Goal: Task Accomplishment & Management: Manage account settings

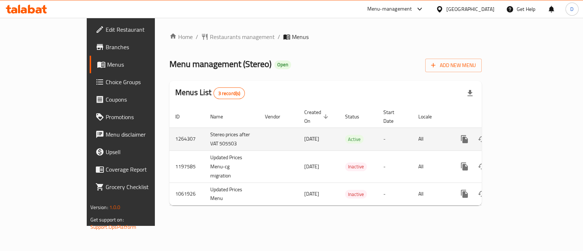
click at [521, 136] on icon "enhanced table" at bounding box center [517, 139] width 7 height 7
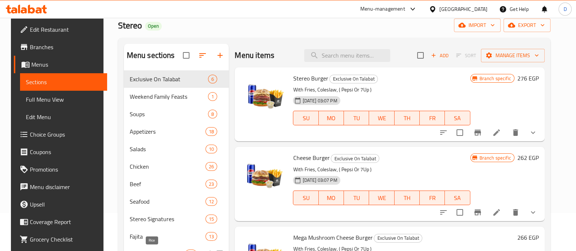
scroll to position [91, 0]
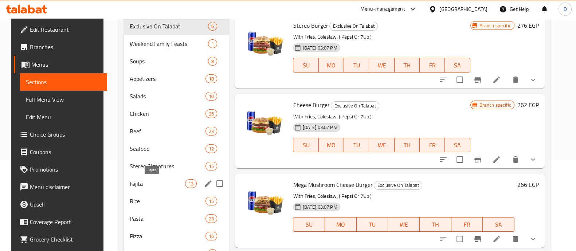
drag, startPoint x: 140, startPoint y: 185, endPoint x: 157, endPoint y: 170, distance: 22.2
click at [140, 185] on span "Fajita" at bounding box center [157, 183] width 55 height 9
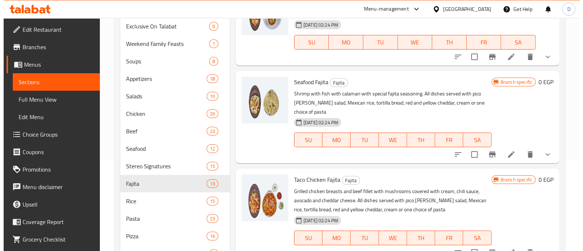
scroll to position [663, 0]
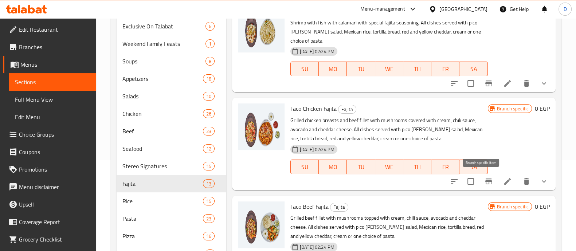
click at [484, 177] on icon "Branch-specific-item" at bounding box center [488, 181] width 9 height 9
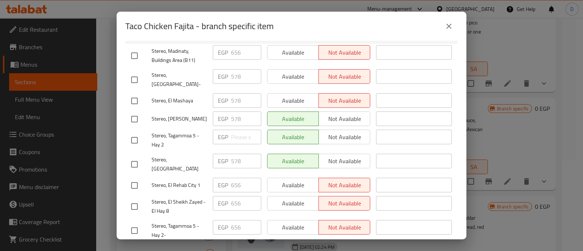
scroll to position [91, 0]
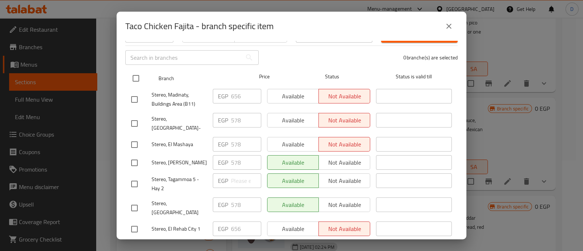
click at [140, 71] on input "checkbox" at bounding box center [135, 78] width 15 height 15
checkbox input "true"
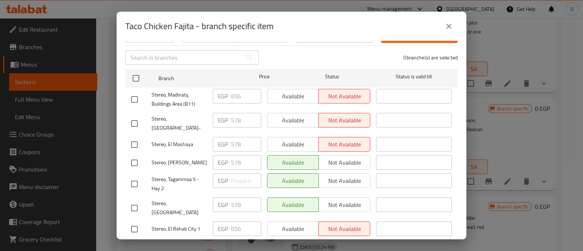
checkbox input "true"
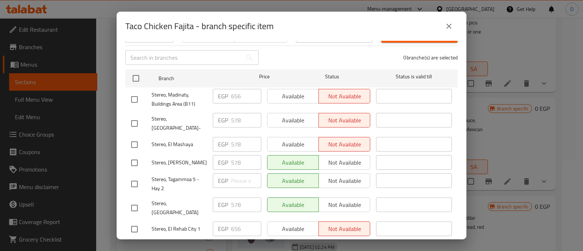
checkbox input "true"
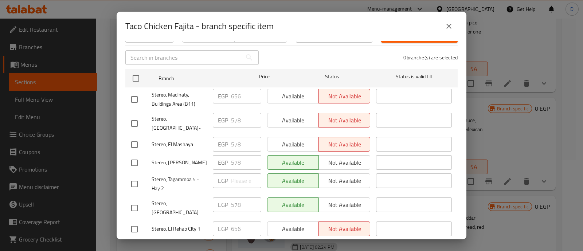
checkbox input "true"
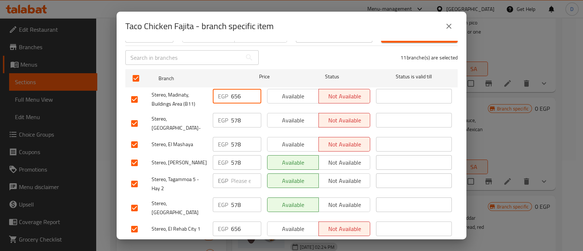
click at [239, 95] on input "656" at bounding box center [246, 96] width 30 height 15
click at [226, 116] on p "EGP" at bounding box center [223, 120] width 10 height 9
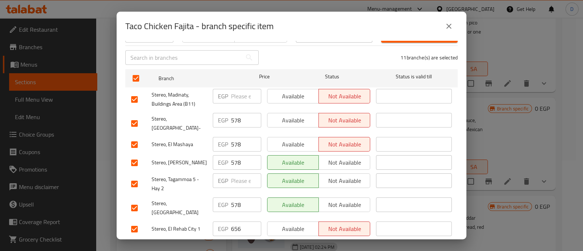
click at [237, 113] on input "578" at bounding box center [246, 120] width 30 height 15
click at [236, 137] on input "578" at bounding box center [246, 144] width 30 height 15
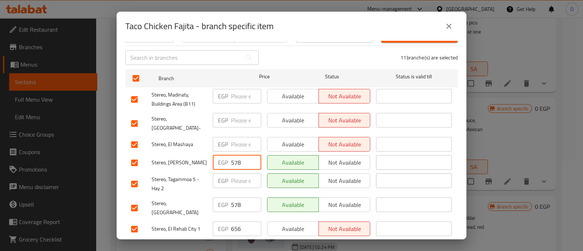
click at [234, 155] on input "578" at bounding box center [246, 162] width 30 height 15
click at [231, 198] on input "578" at bounding box center [246, 205] width 30 height 15
click at [231, 222] on input "656" at bounding box center [246, 229] width 30 height 15
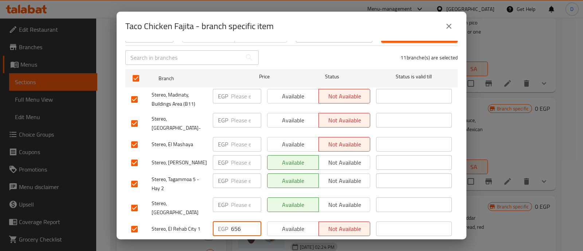
click at [231, 222] on input "656" at bounding box center [246, 229] width 30 height 15
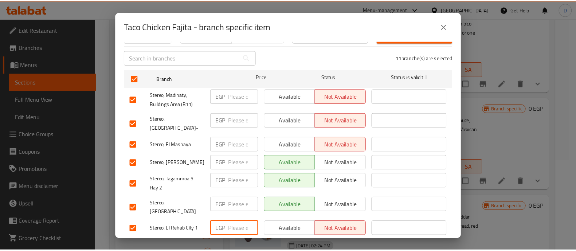
scroll to position [182, 0]
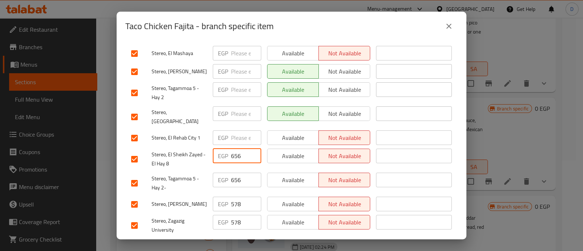
click at [239, 149] on input "656" at bounding box center [246, 156] width 30 height 15
click at [235, 173] on input "656" at bounding box center [246, 180] width 30 height 15
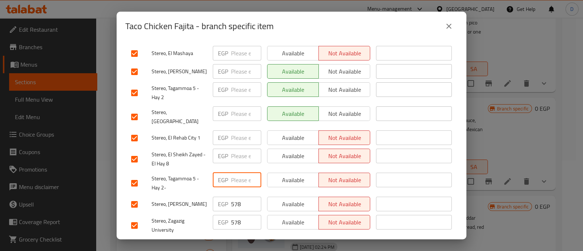
click at [231, 197] on input "578" at bounding box center [246, 204] width 30 height 15
click at [235, 215] on input "578" at bounding box center [246, 222] width 30 height 15
click at [237, 243] on span "Save" at bounding box center [291, 247] width 321 height 9
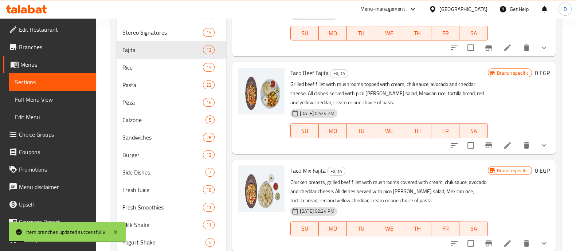
scroll to position [228, 0]
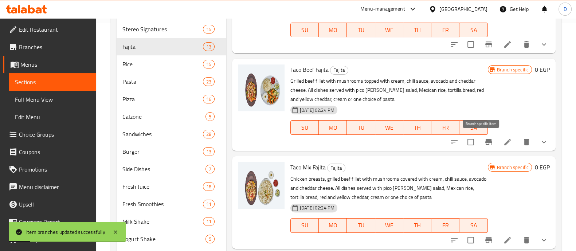
click at [486, 143] on icon "Branch-specific-item" at bounding box center [489, 142] width 7 height 6
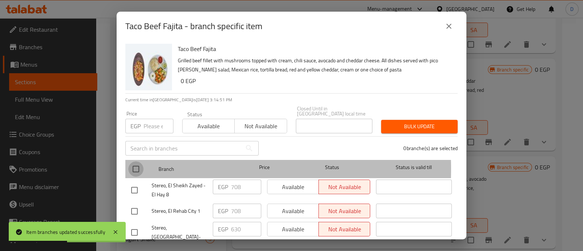
click at [139, 164] on input "checkbox" at bounding box center [135, 168] width 15 height 15
checkbox input "true"
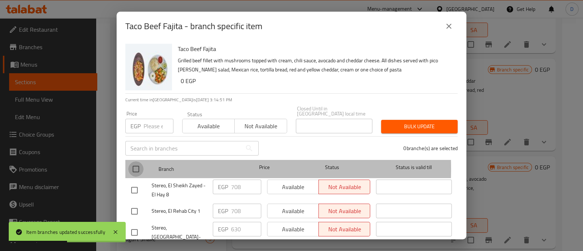
checkbox input "true"
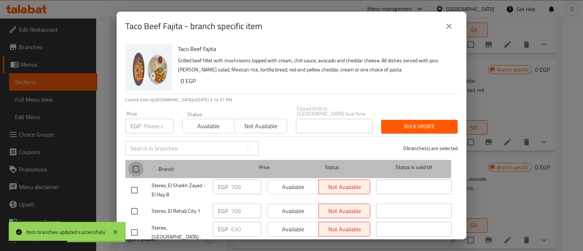
checkbox input "true"
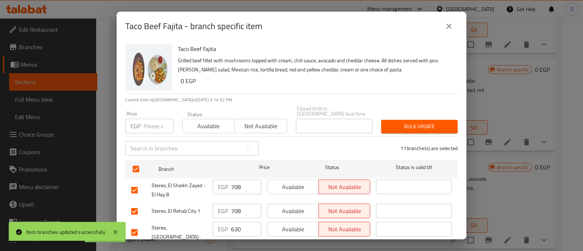
click at [157, 122] on input "number" at bounding box center [159, 126] width 30 height 15
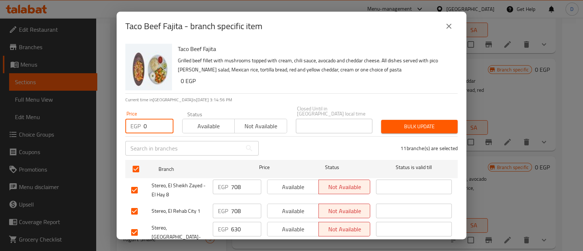
type input "0"
click at [418, 122] on span "Bulk update" at bounding box center [419, 126] width 65 height 9
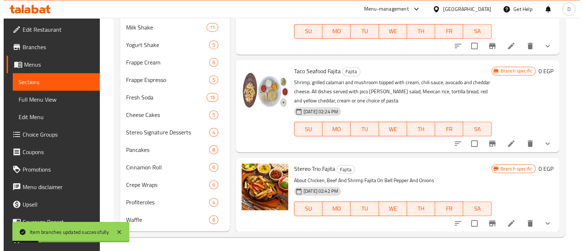
scroll to position [422, 0]
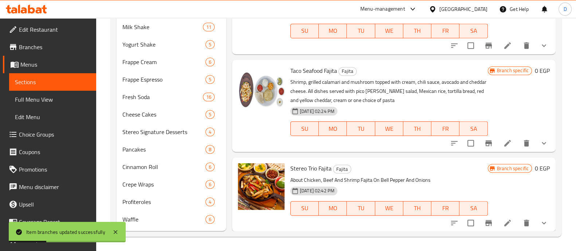
click at [486, 223] on icon "Branch-specific-item" at bounding box center [489, 223] width 7 height 6
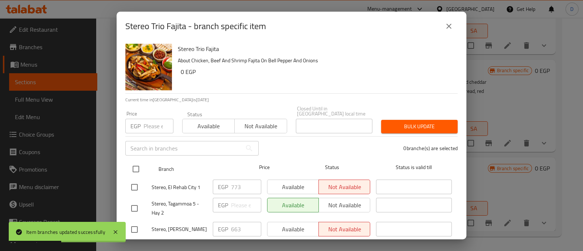
click at [134, 162] on input "checkbox" at bounding box center [135, 168] width 15 height 15
checkbox input "true"
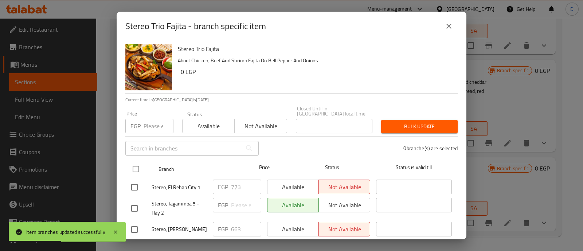
checkbox input "true"
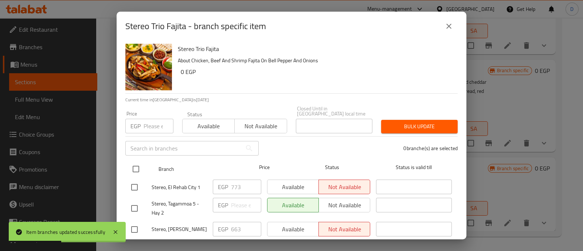
checkbox input "true"
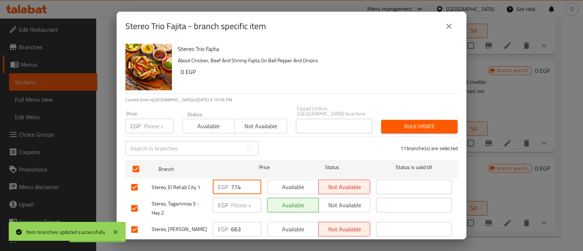
drag, startPoint x: 249, startPoint y: 178, endPoint x: 193, endPoint y: 184, distance: 56.1
click at [231, 184] on input "774" at bounding box center [246, 187] width 30 height 15
type input "7"
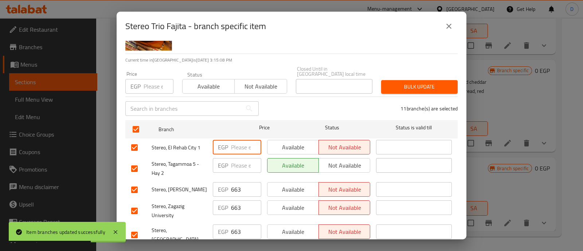
scroll to position [137, 0]
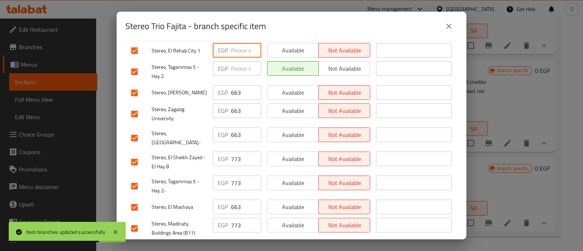
click at [232, 85] on input "663" at bounding box center [246, 92] width 30 height 15
click at [232, 85] on input "number" at bounding box center [246, 92] width 30 height 15
click at [235, 110] on input "663" at bounding box center [246, 111] width 30 height 15
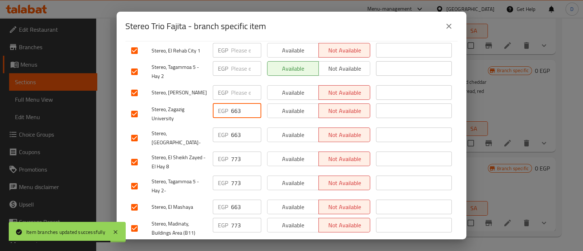
click at [235, 110] on input "663" at bounding box center [246, 111] width 30 height 15
click at [235, 129] on input "663" at bounding box center [246, 135] width 30 height 15
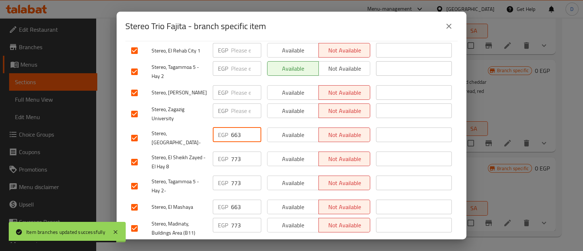
click at [235, 129] on input "663" at bounding box center [246, 135] width 30 height 15
click at [238, 156] on div "EGP 773 ​" at bounding box center [237, 162] width 54 height 27
click at [238, 152] on input "773" at bounding box center [246, 159] width 30 height 15
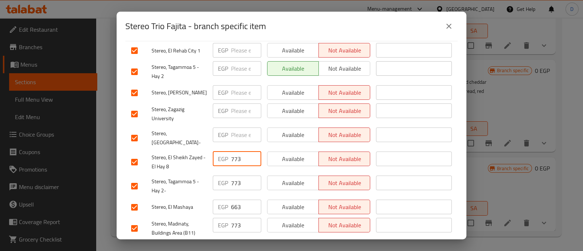
click at [238, 152] on input "773" at bounding box center [246, 159] width 30 height 15
type input "7"
click at [238, 176] on input "773" at bounding box center [246, 183] width 30 height 15
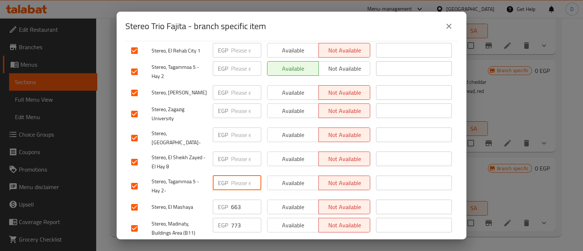
click at [232, 200] on input "663" at bounding box center [246, 207] width 30 height 15
click at [236, 219] on input "773" at bounding box center [246, 225] width 30 height 15
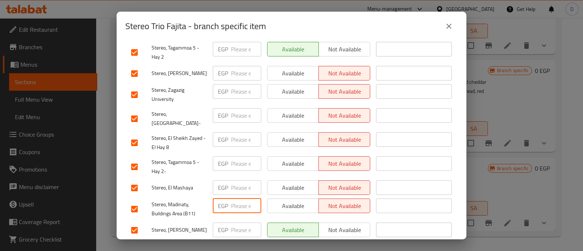
scroll to position [182, 0]
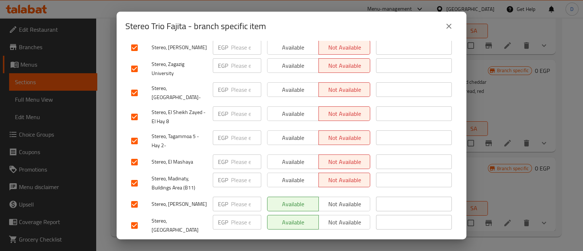
click at [234, 243] on span "Save" at bounding box center [291, 247] width 321 height 9
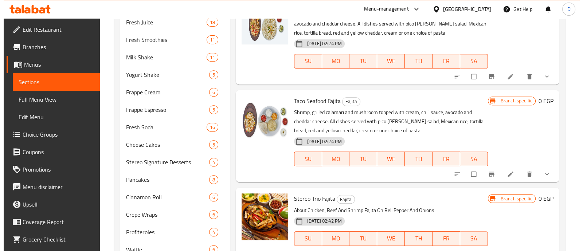
scroll to position [422, 0]
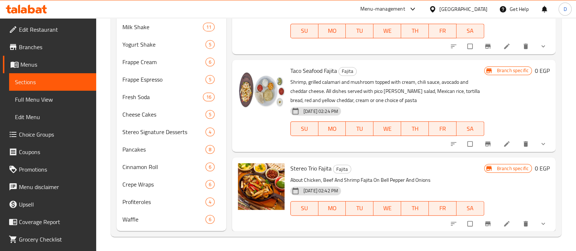
click at [480, 219] on button "Branch-specific-item" at bounding box center [488, 224] width 17 height 16
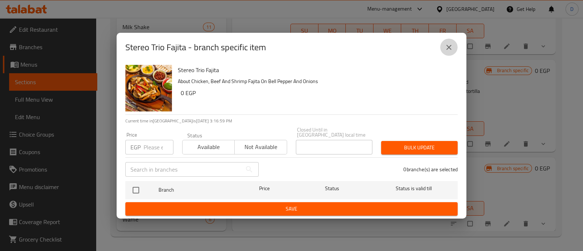
click at [452, 45] on icon "close" at bounding box center [449, 47] width 9 height 9
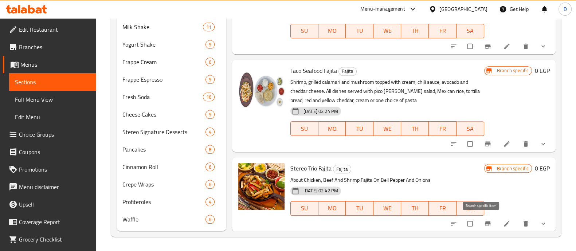
click at [484, 220] on icon "Branch-specific-item" at bounding box center [487, 223] width 7 height 7
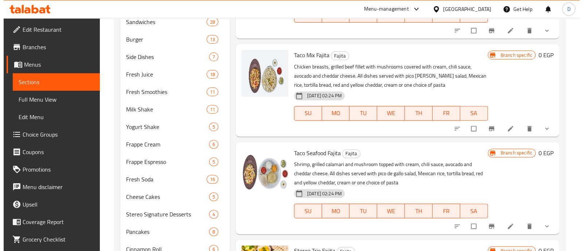
scroll to position [422, 0]
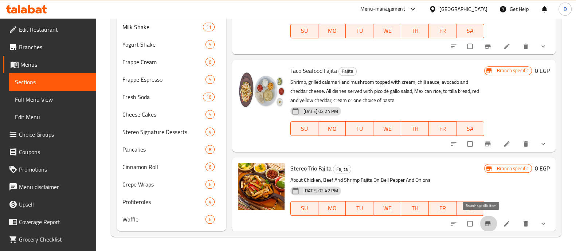
click at [485, 222] on span "Branch-specific-item" at bounding box center [488, 223] width 9 height 7
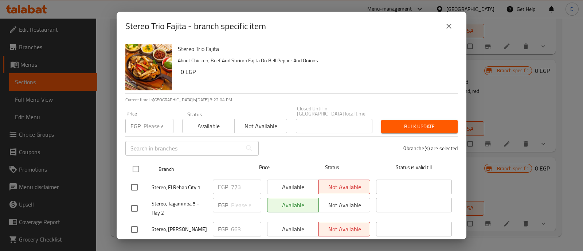
click at [144, 161] on div at bounding box center [141, 169] width 27 height 21
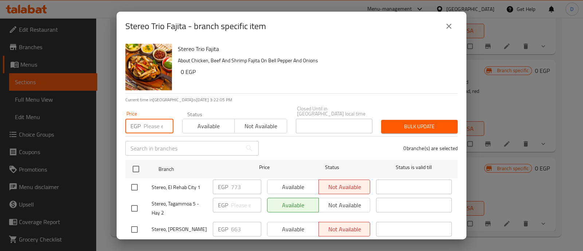
click at [152, 124] on input "number" at bounding box center [159, 126] width 30 height 15
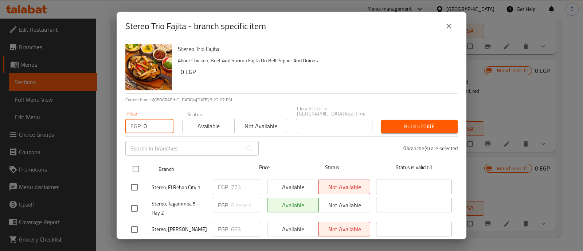
type input "0"
click at [140, 162] on input "checkbox" at bounding box center [135, 168] width 15 height 15
checkbox input "true"
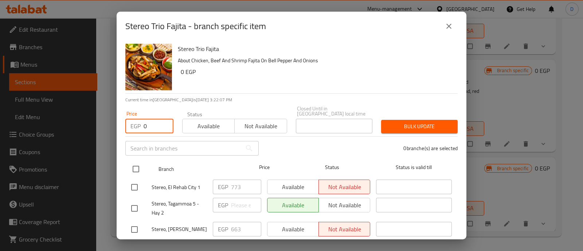
checkbox input "true"
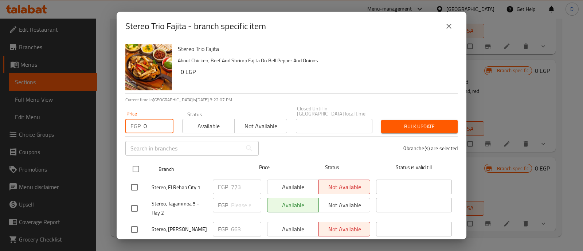
checkbox input "true"
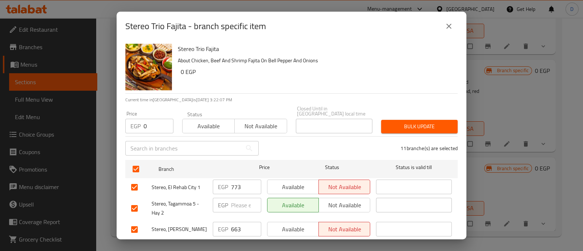
drag, startPoint x: 410, startPoint y: 113, endPoint x: 411, endPoint y: 119, distance: 6.3
click at [410, 116] on div "Bulk update" at bounding box center [419, 127] width 85 height 22
click at [411, 122] on span "Bulk update" at bounding box center [419, 126] width 65 height 9
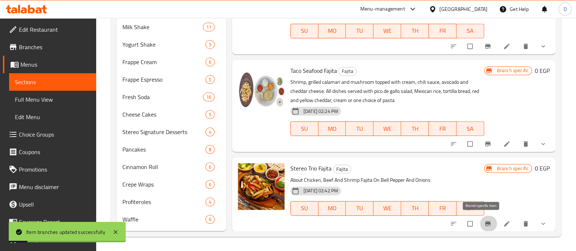
click at [485, 222] on icon "Branch-specific-item" at bounding box center [487, 223] width 5 height 5
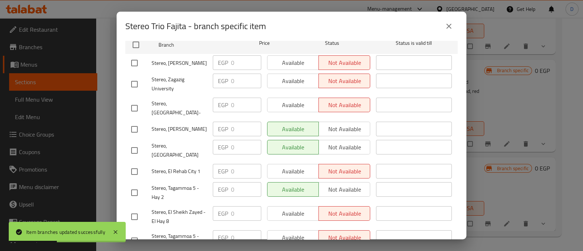
scroll to position [91, 0]
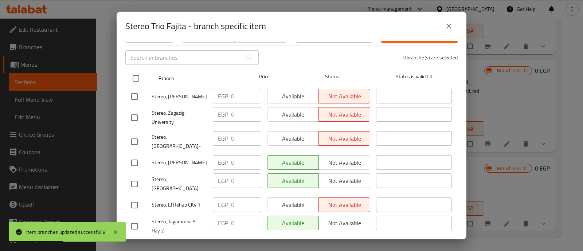
click at [134, 71] on input "checkbox" at bounding box center [135, 78] width 15 height 15
checkbox input "true"
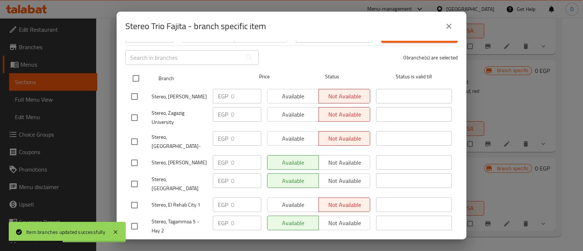
checkbox input "true"
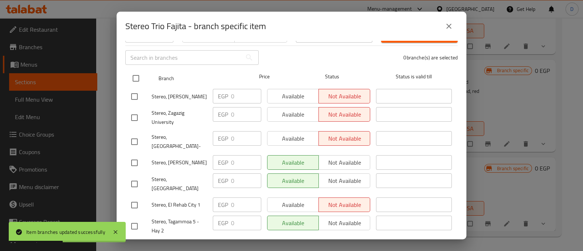
checkbox input "true"
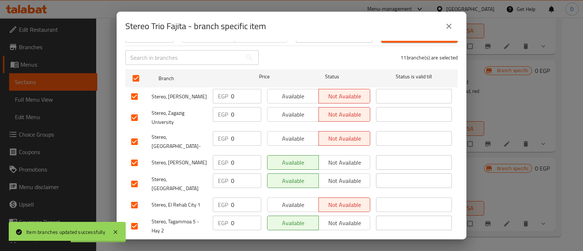
click at [285, 93] on span "Available" at bounding box center [293, 96] width 46 height 11
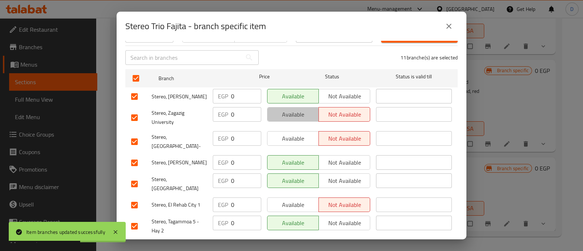
click at [286, 110] on span "Available" at bounding box center [293, 114] width 46 height 11
click at [288, 137] on span "Available" at bounding box center [293, 138] width 46 height 11
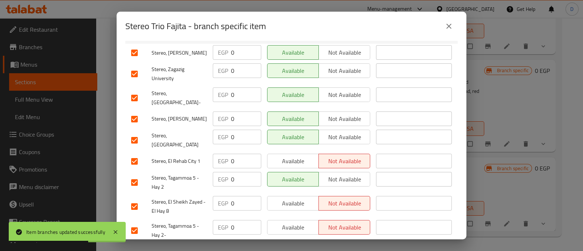
scroll to position [182, 0]
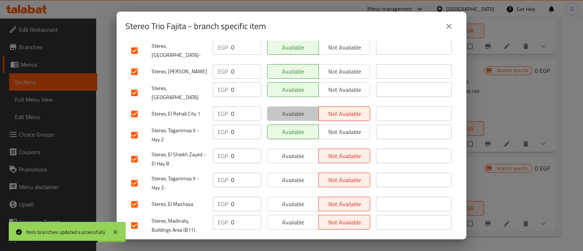
click at [291, 109] on span "Available" at bounding box center [293, 114] width 46 height 11
click at [290, 149] on button "Available" at bounding box center [293, 156] width 52 height 15
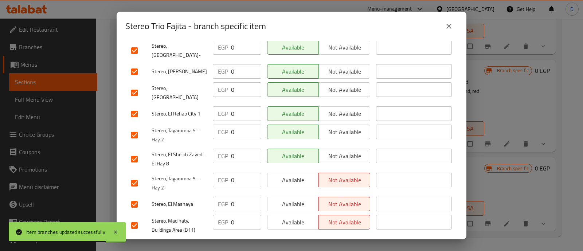
drag, startPoint x: 291, startPoint y: 161, endPoint x: 291, endPoint y: 181, distance: 19.7
click at [291, 175] on span "Available" at bounding box center [293, 180] width 46 height 11
click at [291, 197] on button "Available" at bounding box center [293, 204] width 52 height 15
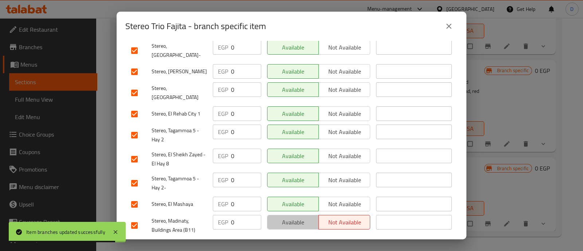
drag, startPoint x: 293, startPoint y: 209, endPoint x: 297, endPoint y: 219, distance: 10.7
click at [293, 217] on span "Available" at bounding box center [293, 222] width 46 height 11
click at [300, 243] on span "Save" at bounding box center [291, 247] width 321 height 9
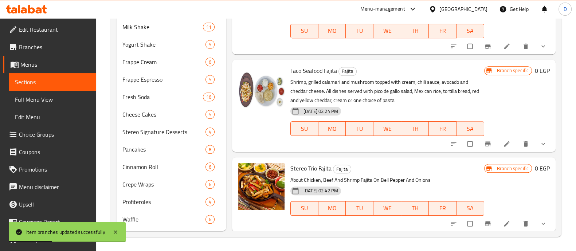
click at [485, 144] on icon "Branch-specific-item" at bounding box center [487, 143] width 5 height 5
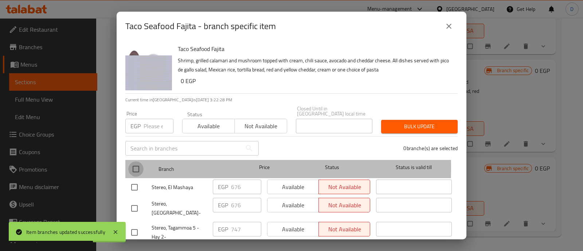
click at [136, 164] on input "checkbox" at bounding box center [135, 168] width 15 height 15
checkbox input "true"
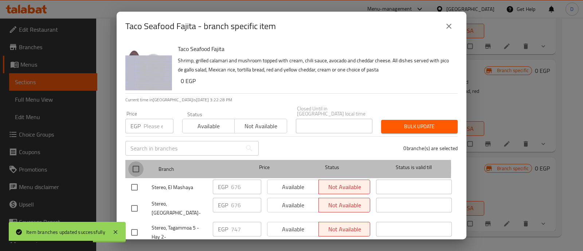
checkbox input "true"
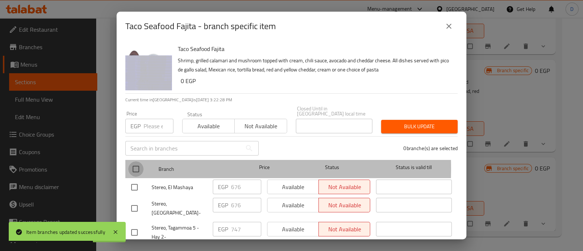
checkbox input "true"
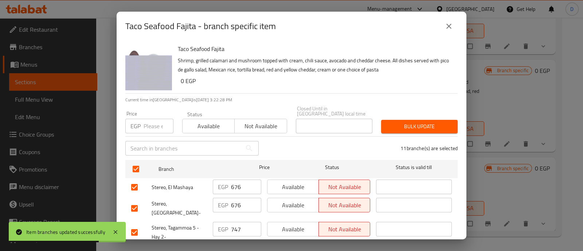
click at [154, 119] on input "number" at bounding box center [159, 126] width 30 height 15
type input "0"
click at [423, 122] on span "Bulk update" at bounding box center [419, 126] width 65 height 9
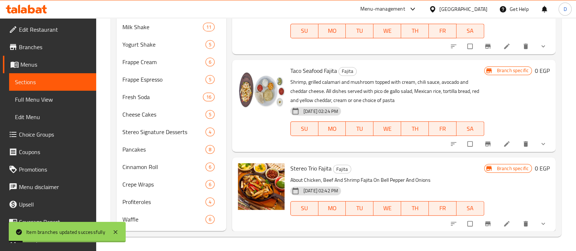
click at [485, 145] on icon "Branch-specific-item" at bounding box center [487, 143] width 5 height 5
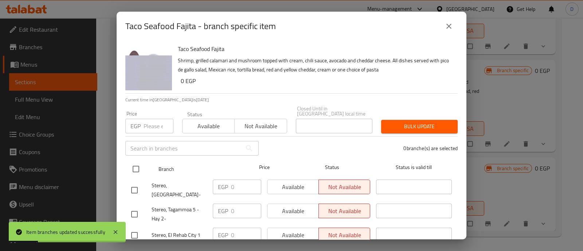
click at [139, 162] on input "checkbox" at bounding box center [135, 168] width 15 height 15
checkbox input "true"
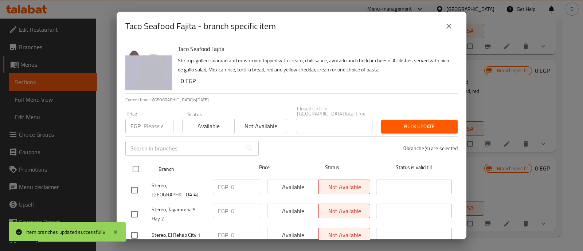
checkbox input "true"
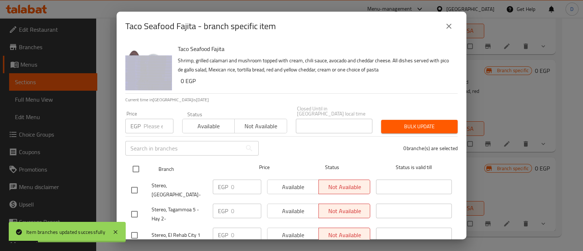
checkbox input "true"
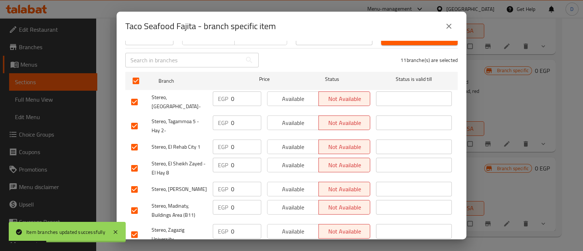
scroll to position [91, 0]
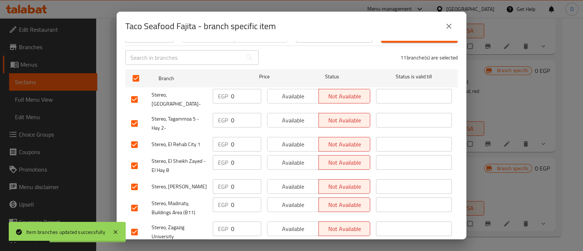
click at [292, 94] on span "Available" at bounding box center [293, 96] width 46 height 11
click at [293, 115] on span "Available" at bounding box center [293, 120] width 46 height 11
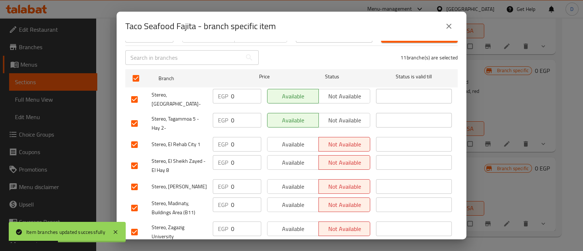
click at [294, 139] on span "Available" at bounding box center [293, 144] width 46 height 11
click at [294, 157] on span "Available" at bounding box center [293, 162] width 46 height 11
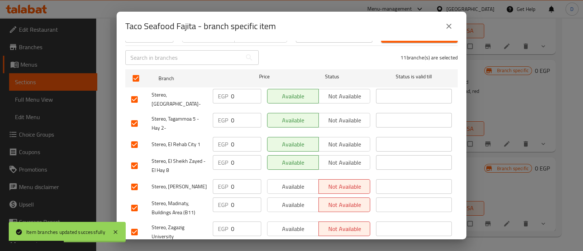
click at [292, 182] on span "Available" at bounding box center [293, 187] width 46 height 11
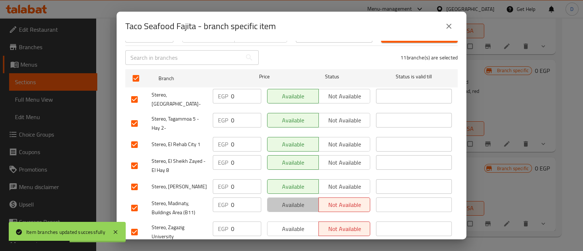
click at [292, 200] on span "Available" at bounding box center [293, 205] width 46 height 11
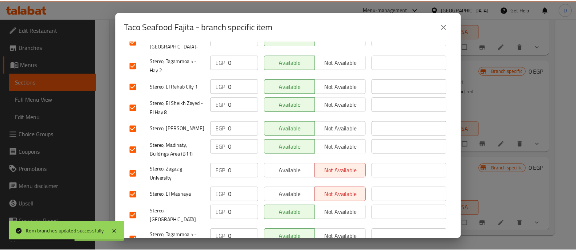
scroll to position [182, 0]
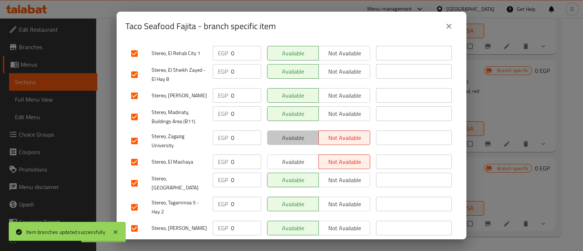
click at [292, 133] on span "Available" at bounding box center [293, 138] width 46 height 11
click at [293, 157] on span "Available" at bounding box center [293, 162] width 46 height 11
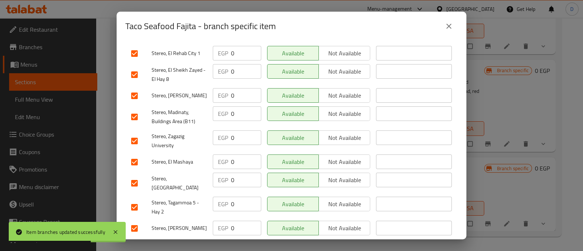
click at [299, 243] on span "Save" at bounding box center [291, 247] width 321 height 9
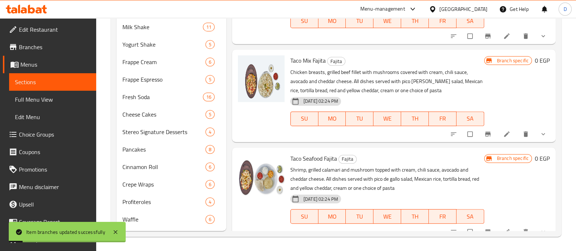
scroll to position [572, 0]
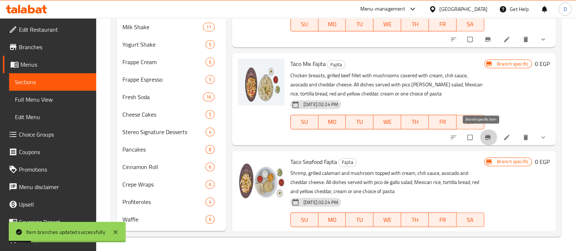
click at [484, 134] on icon "Branch-specific-item" at bounding box center [487, 137] width 7 height 7
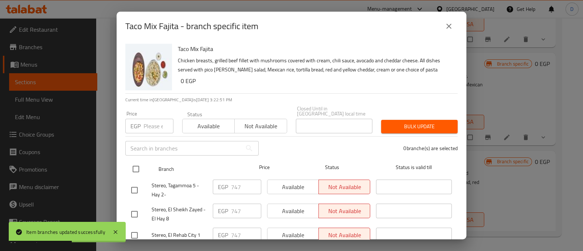
click at [137, 161] on input "checkbox" at bounding box center [135, 168] width 15 height 15
checkbox input "true"
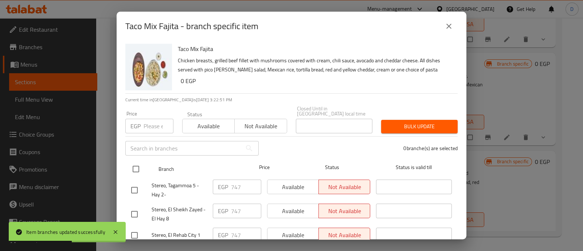
checkbox input "true"
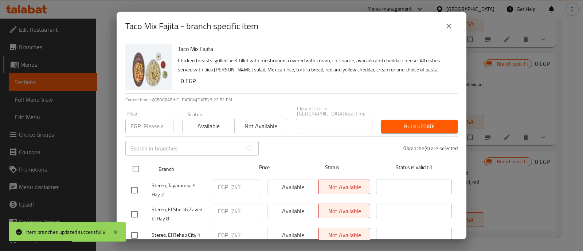
checkbox input "true"
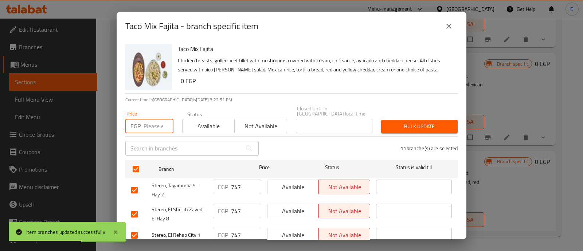
click at [151, 127] on input "number" at bounding box center [159, 126] width 30 height 15
type input "0"
click at [407, 122] on span "Bulk update" at bounding box center [419, 126] width 65 height 9
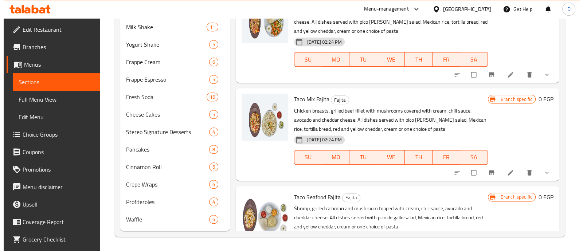
scroll to position [527, 0]
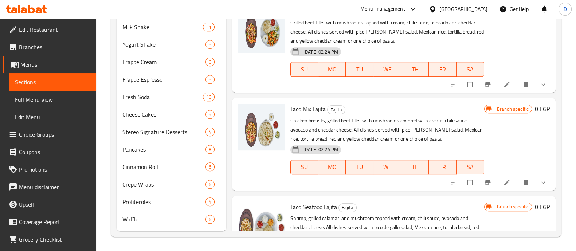
click at [484, 179] on icon "Branch-specific-item" at bounding box center [487, 182] width 7 height 7
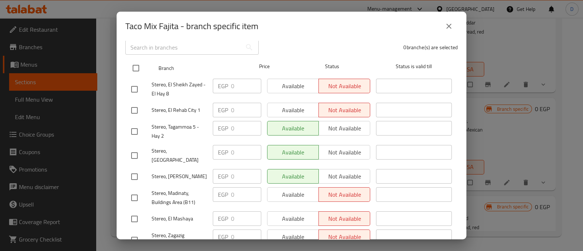
scroll to position [45, 0]
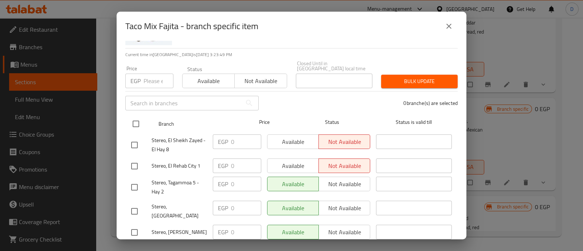
click at [132, 123] on input "checkbox" at bounding box center [135, 123] width 15 height 15
checkbox input "true"
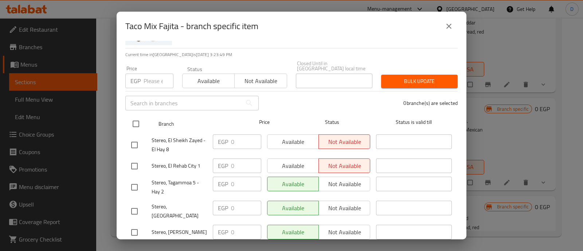
checkbox input "true"
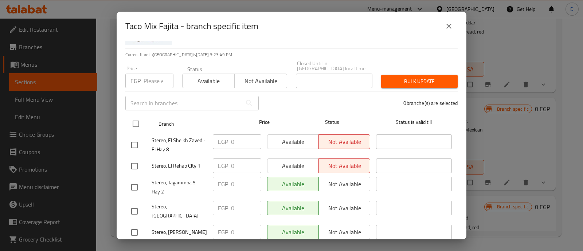
checkbox input "true"
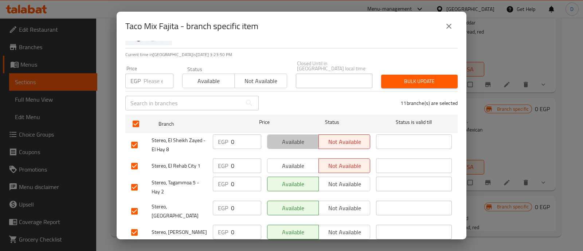
drag, startPoint x: 285, startPoint y: 136, endPoint x: 290, endPoint y: 155, distance: 18.7
click at [288, 140] on span "Available" at bounding box center [293, 142] width 46 height 11
click at [290, 161] on span "Available" at bounding box center [293, 166] width 46 height 11
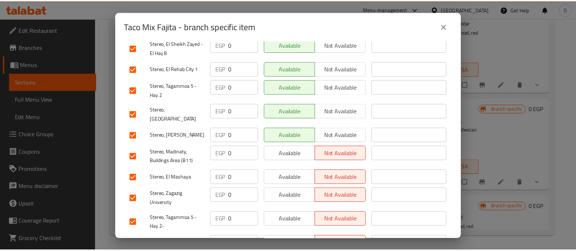
scroll to position [182, 0]
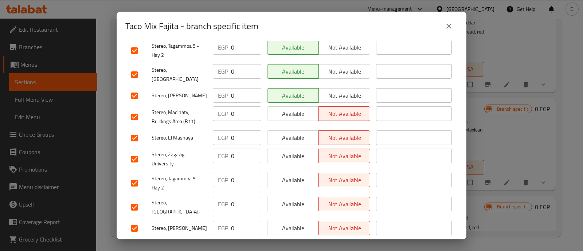
click at [292, 109] on span "Available" at bounding box center [293, 114] width 46 height 11
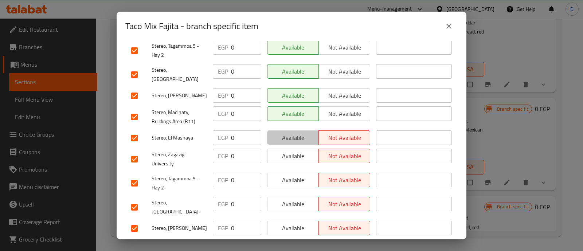
click at [292, 133] on span "Available" at bounding box center [293, 138] width 46 height 11
click at [293, 151] on span "Available" at bounding box center [293, 156] width 46 height 11
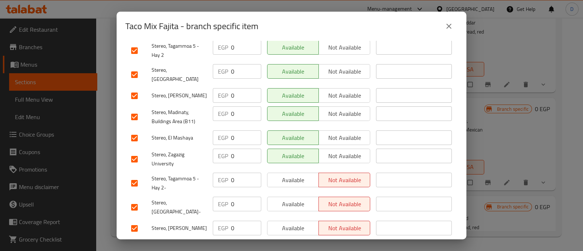
click at [292, 175] on span "Available" at bounding box center [293, 180] width 46 height 11
click at [289, 199] on span "Available" at bounding box center [293, 204] width 46 height 11
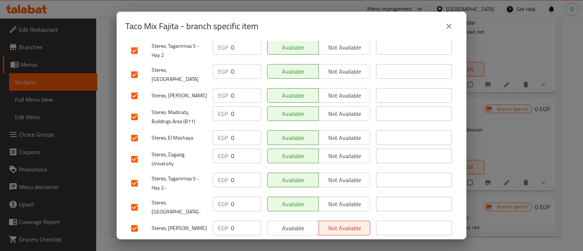
click at [287, 223] on span "Available" at bounding box center [293, 228] width 46 height 11
click at [290, 243] on span "Save" at bounding box center [291, 247] width 321 height 9
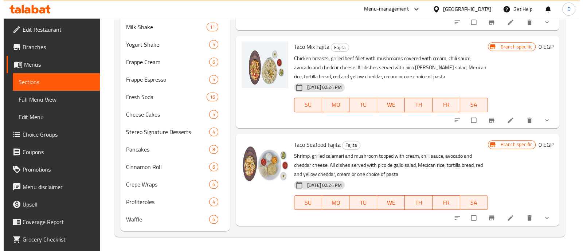
scroll to position [527, 0]
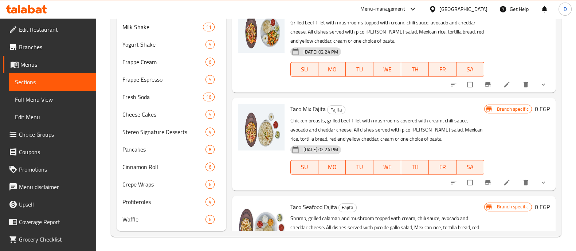
click at [485, 182] on icon "Branch-specific-item" at bounding box center [487, 182] width 5 height 5
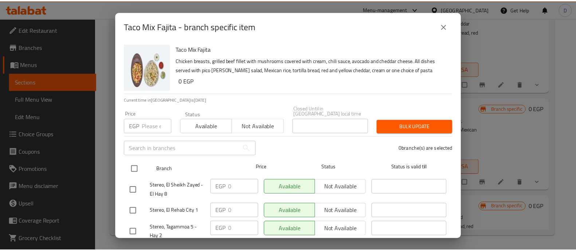
scroll to position [182, 0]
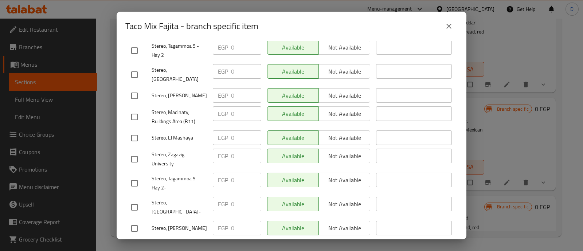
click at [454, 25] on button "close" at bounding box center [448, 25] width 17 height 17
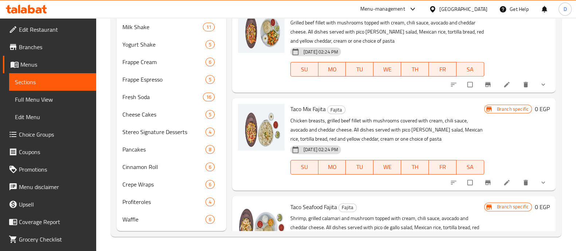
scroll to position [481, 0]
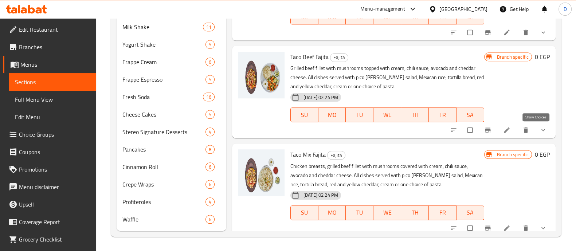
click at [540, 131] on icon "show more" at bounding box center [543, 129] width 7 height 7
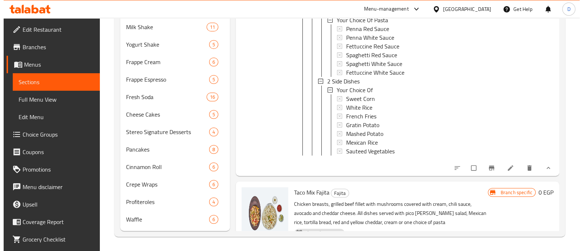
scroll to position [755, 0]
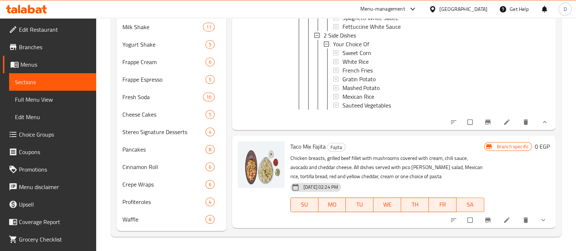
click at [480, 130] on button "Branch-specific-item" at bounding box center [488, 122] width 17 height 16
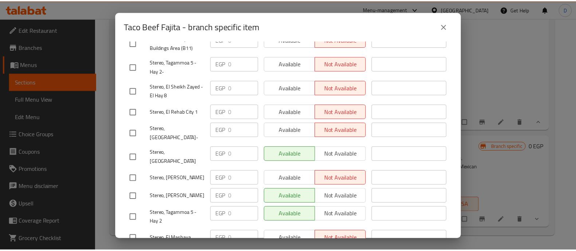
scroll to position [91, 0]
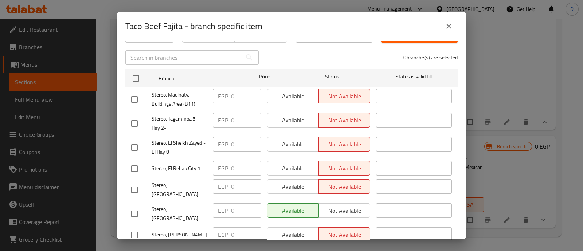
click at [448, 31] on button "close" at bounding box center [448, 25] width 17 height 17
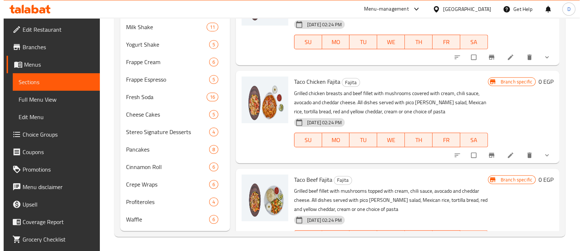
scroll to position [344, 0]
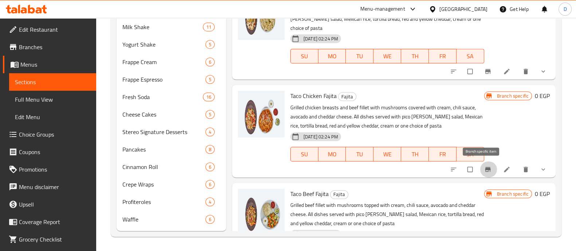
click at [485, 169] on icon "Branch-specific-item" at bounding box center [487, 169] width 5 height 5
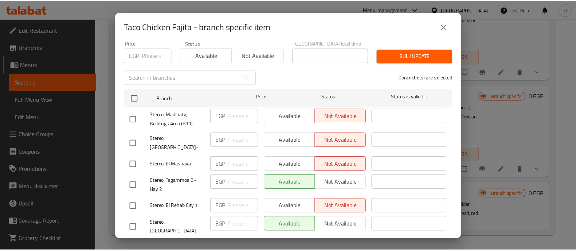
scroll to position [182, 0]
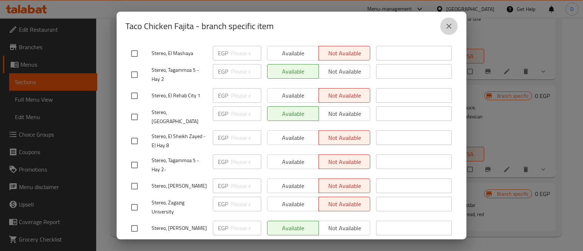
click at [448, 28] on icon "close" at bounding box center [449, 26] width 9 height 9
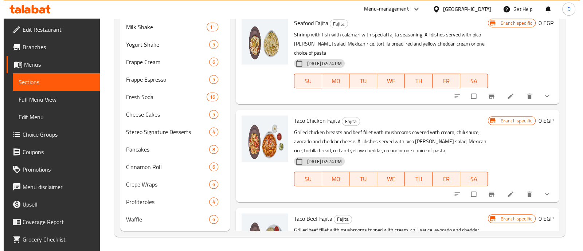
scroll to position [299, 0]
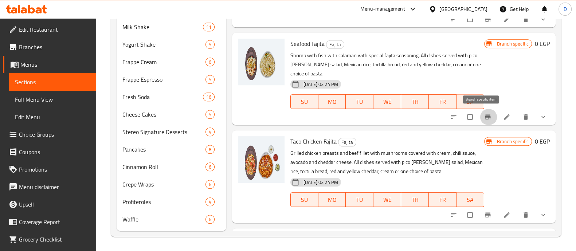
click at [484, 110] on button "Branch-specific-item" at bounding box center [488, 117] width 17 height 16
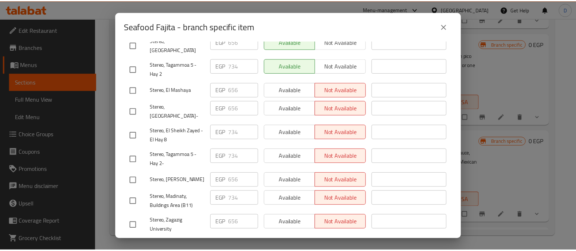
scroll to position [45, 0]
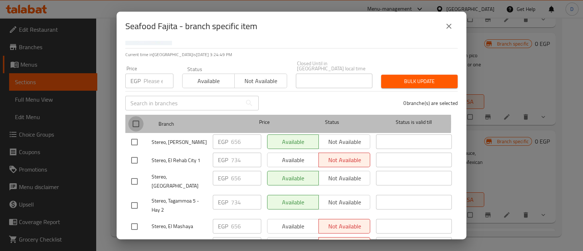
click at [139, 117] on input "checkbox" at bounding box center [135, 123] width 15 height 15
checkbox input "true"
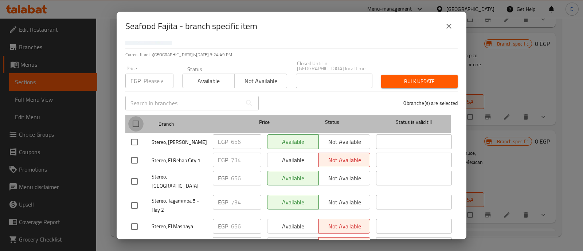
checkbox input "true"
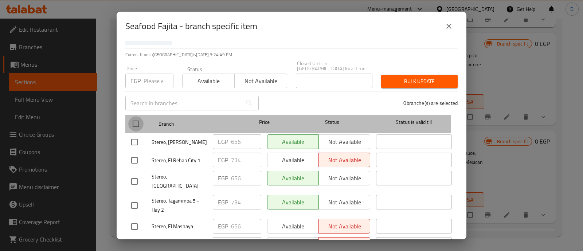
checkbox input "true"
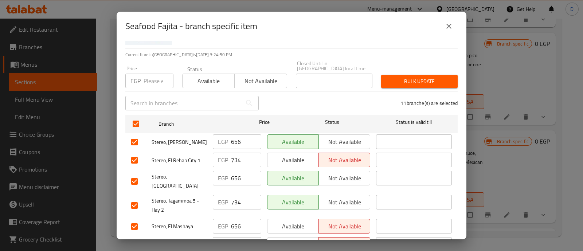
click at [152, 83] on div "Price EGP Price" at bounding box center [149, 77] width 57 height 31
click at [153, 79] on input "number" at bounding box center [159, 81] width 30 height 15
type input "0"
click at [409, 77] on span "Bulk update" at bounding box center [419, 81] width 65 height 9
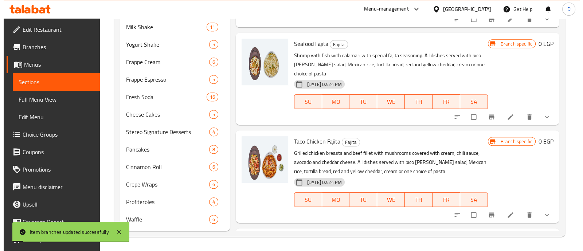
scroll to position [253, 0]
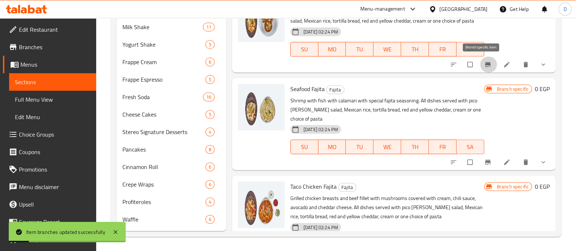
click at [484, 62] on icon "Branch-specific-item" at bounding box center [487, 64] width 7 height 7
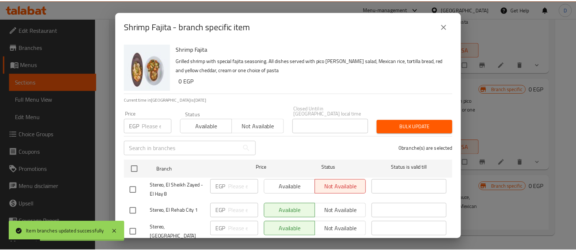
scroll to position [182, 0]
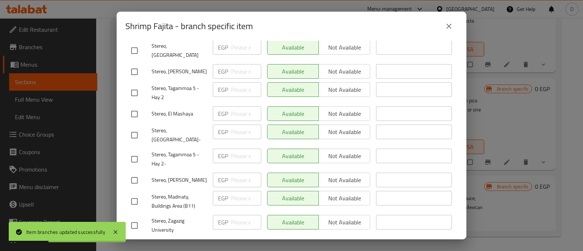
click at [445, 29] on icon "close" at bounding box center [449, 26] width 9 height 9
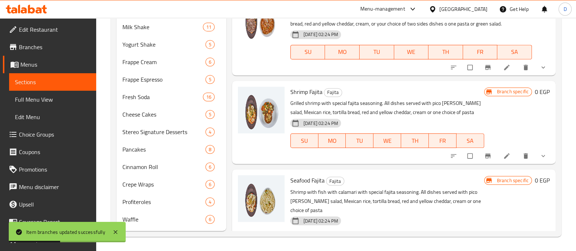
scroll to position [117, 0]
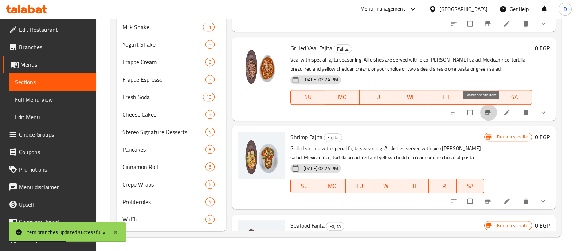
click at [480, 111] on button "Branch-specific-item" at bounding box center [488, 113] width 17 height 16
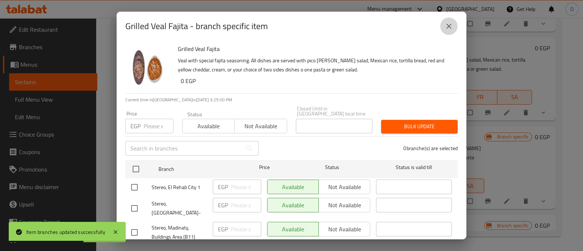
click at [445, 30] on icon "close" at bounding box center [449, 26] width 9 height 9
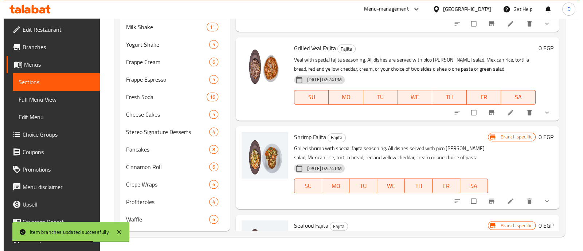
scroll to position [26, 0]
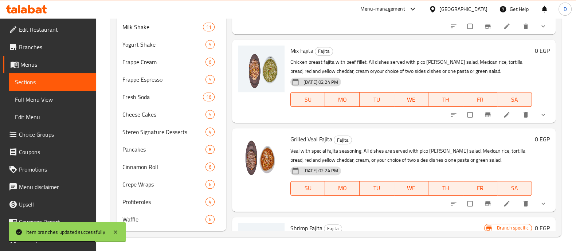
click at [482, 105] on button "FR" at bounding box center [480, 99] width 35 height 15
click at [481, 110] on button "Branch-specific-item" at bounding box center [488, 115] width 17 height 16
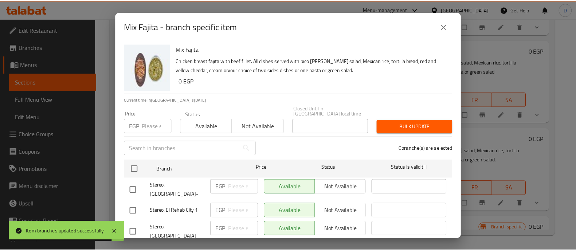
scroll to position [182, 0]
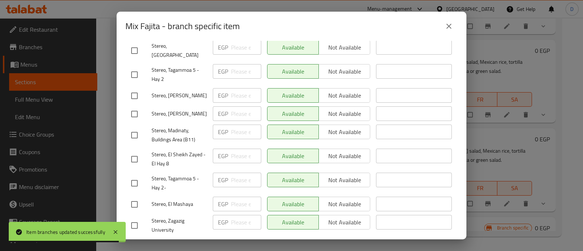
click at [444, 27] on button "close" at bounding box center [448, 25] width 17 height 17
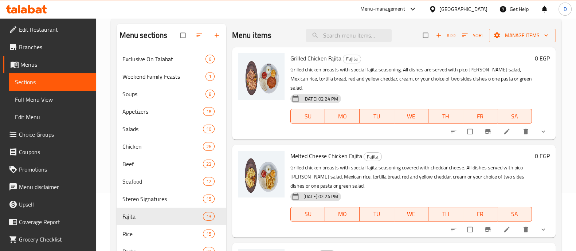
scroll to position [0, 0]
